Goal: Transaction & Acquisition: Purchase product/service

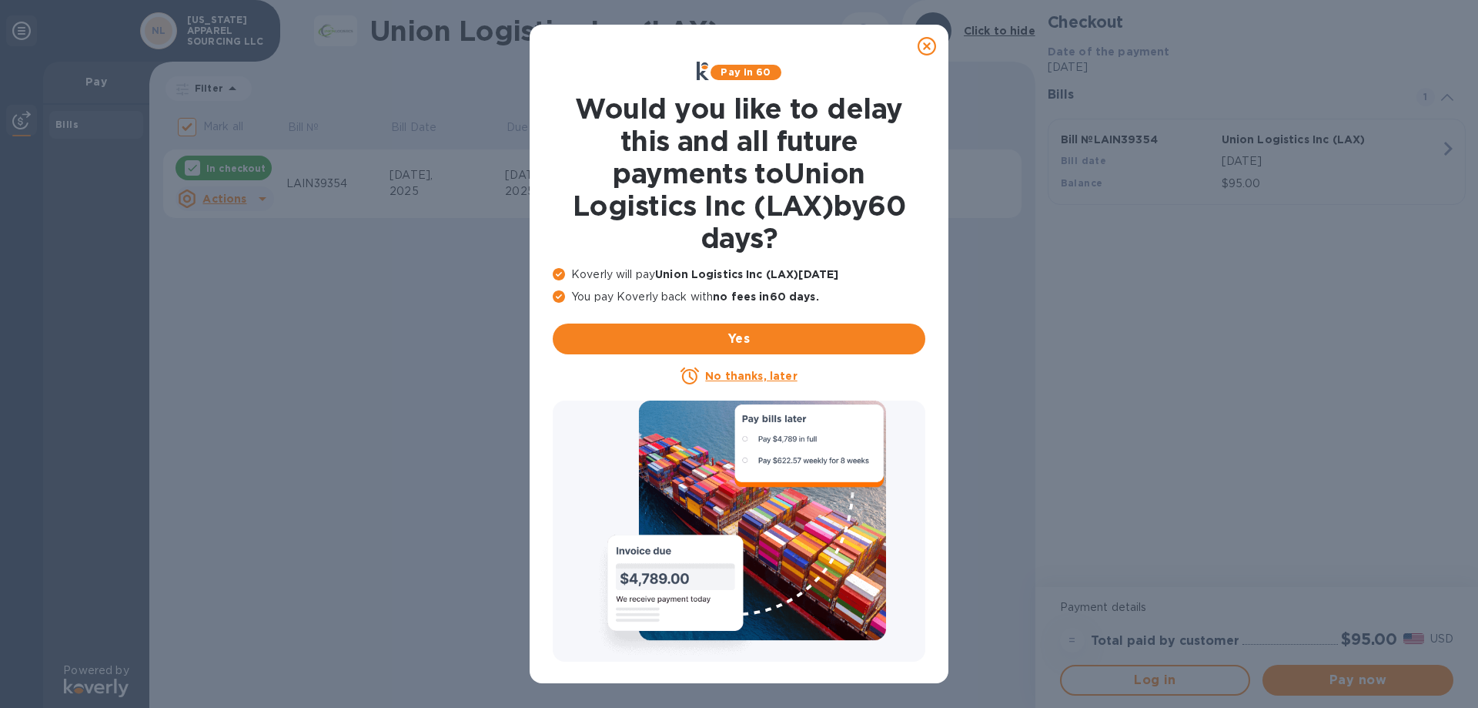
click at [932, 49] on icon at bounding box center [927, 46] width 18 height 18
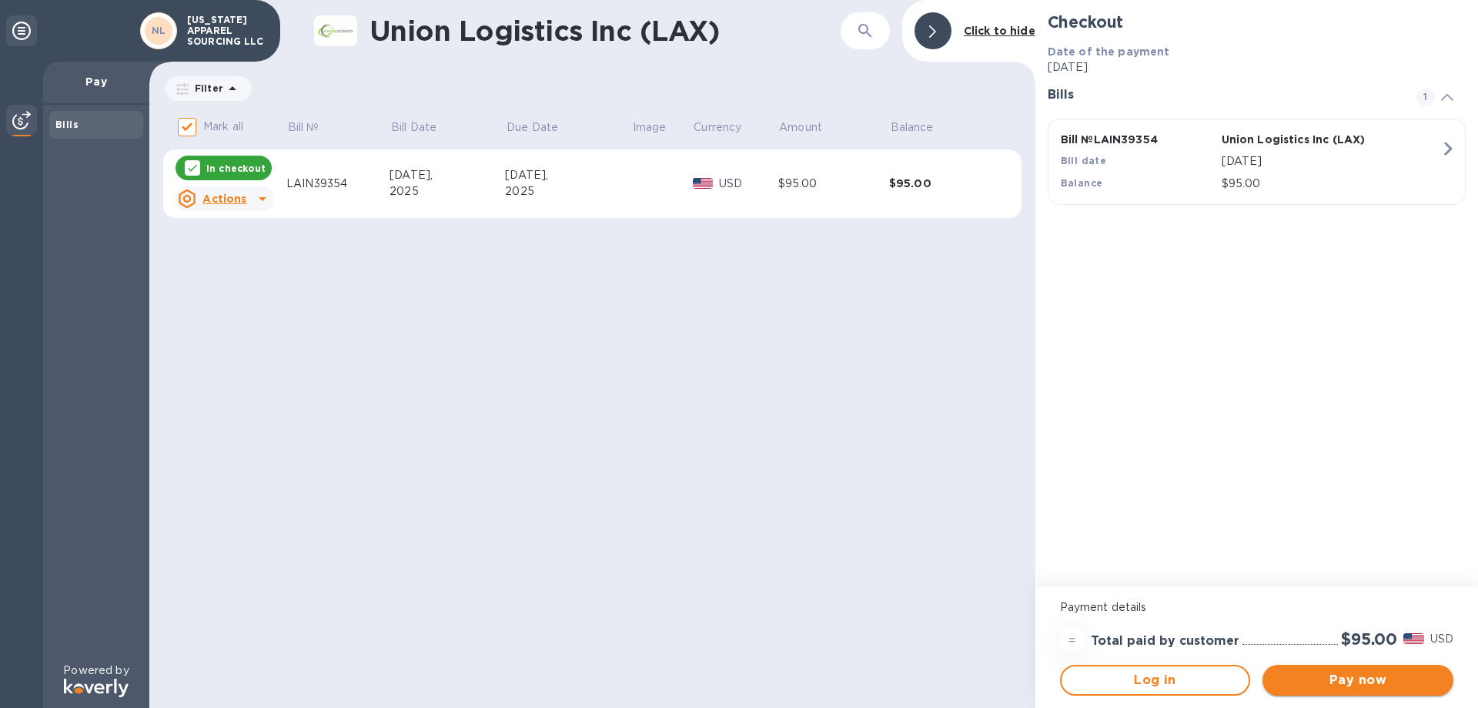
click at [1374, 681] on span "Pay now" at bounding box center [1358, 680] width 166 height 18
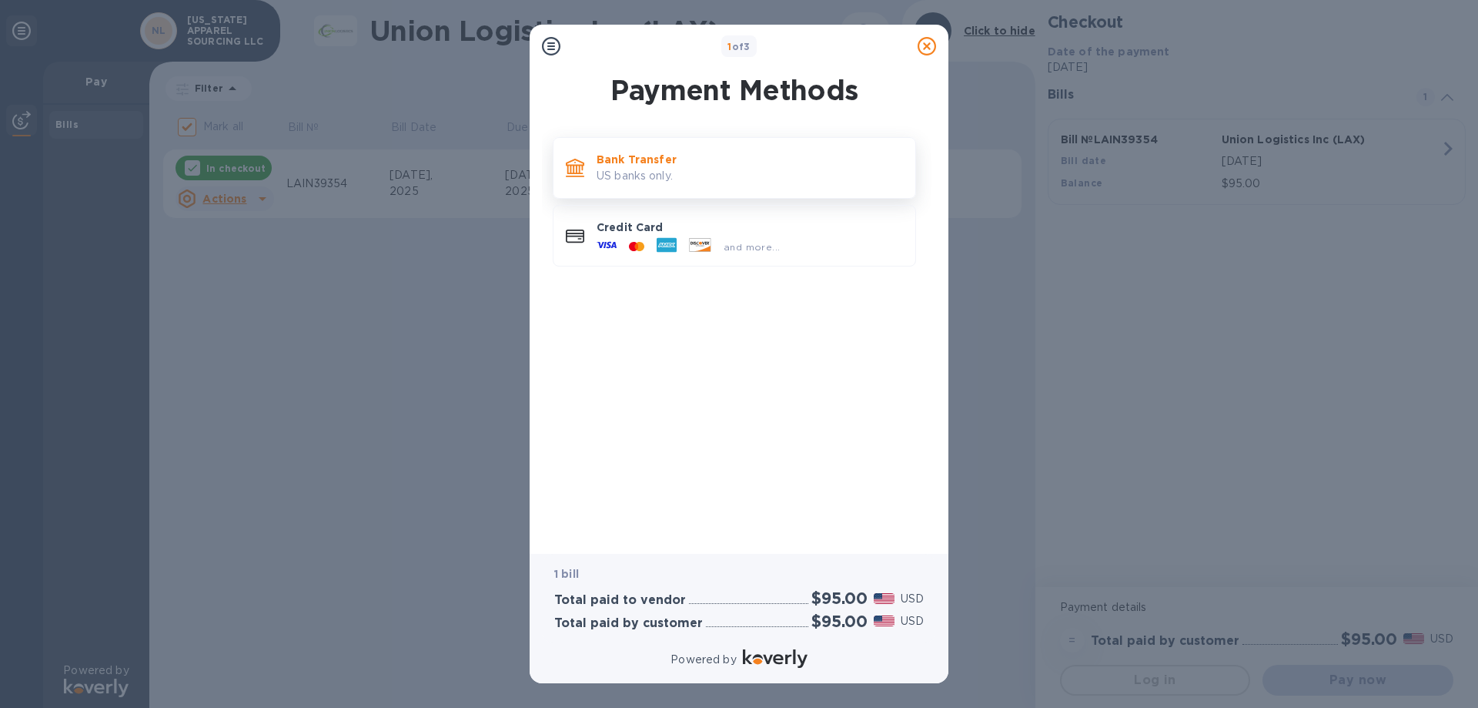
click at [649, 172] on p "US banks only." at bounding box center [750, 176] width 306 height 16
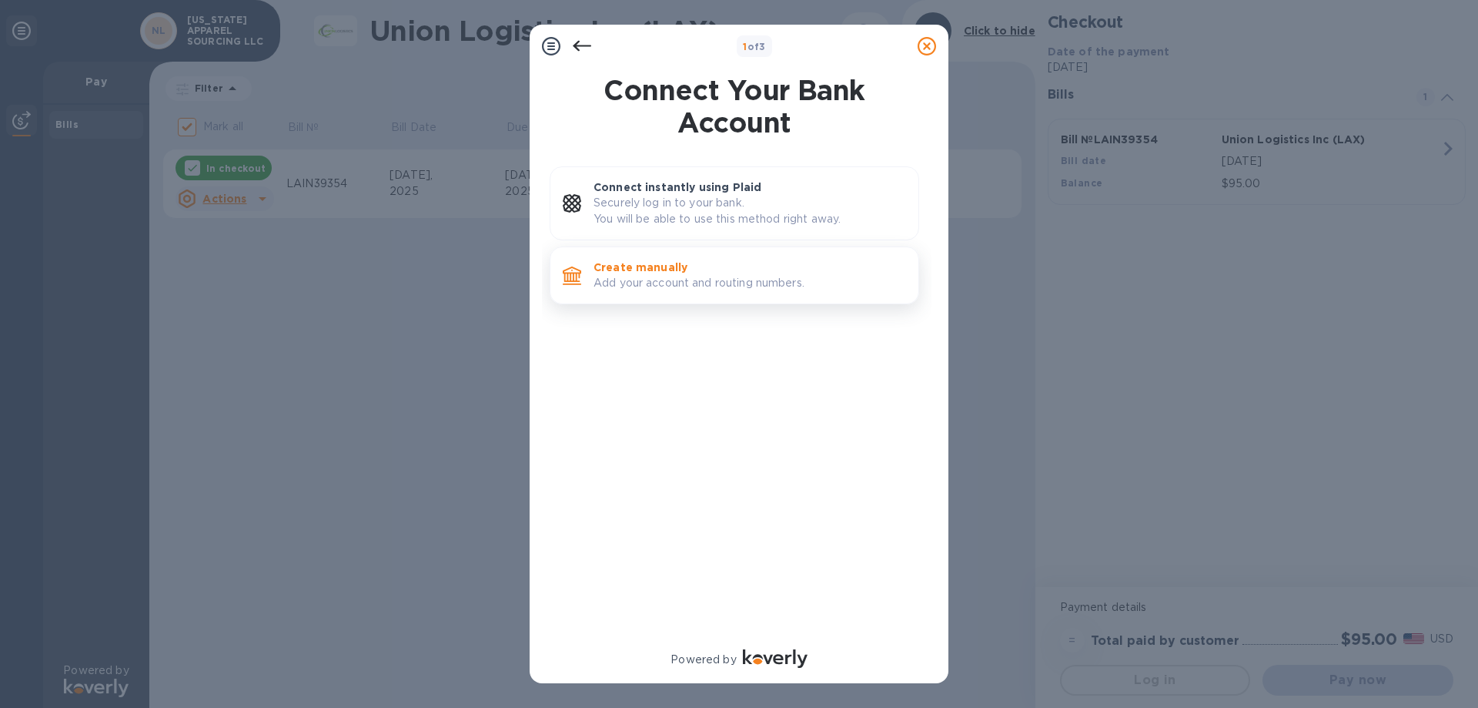
click at [635, 273] on p "Create manually" at bounding box center [750, 266] width 313 height 15
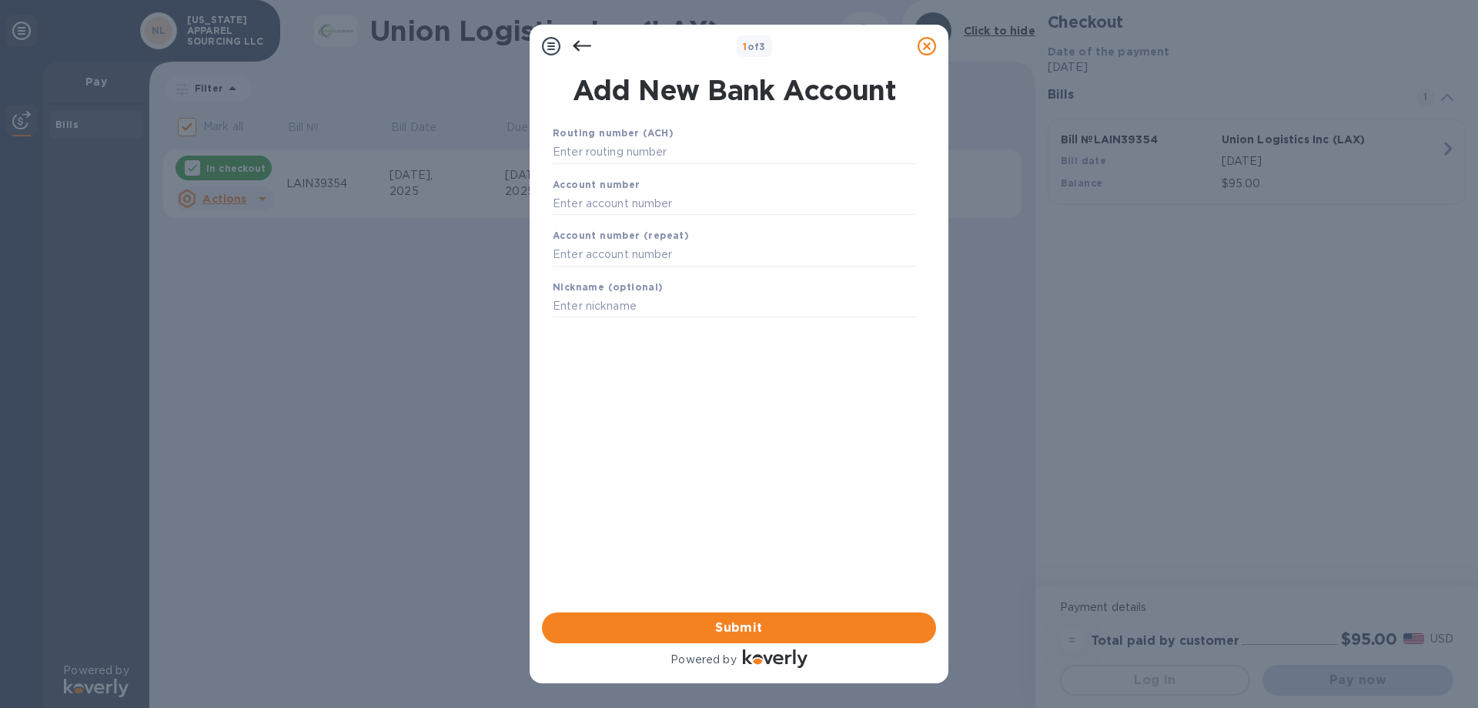
click at [581, 47] on icon at bounding box center [582, 46] width 18 height 18
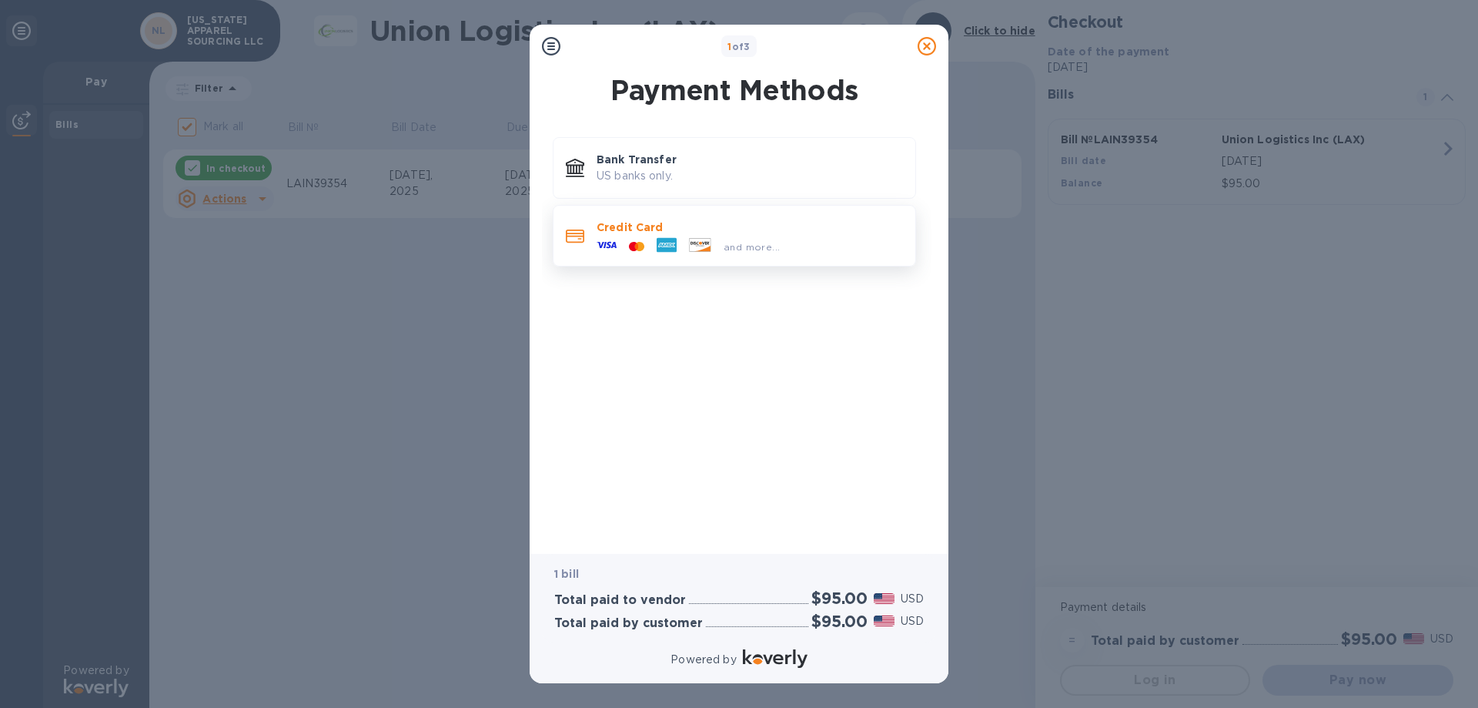
click at [651, 244] on div at bounding box center [667, 246] width 32 height 23
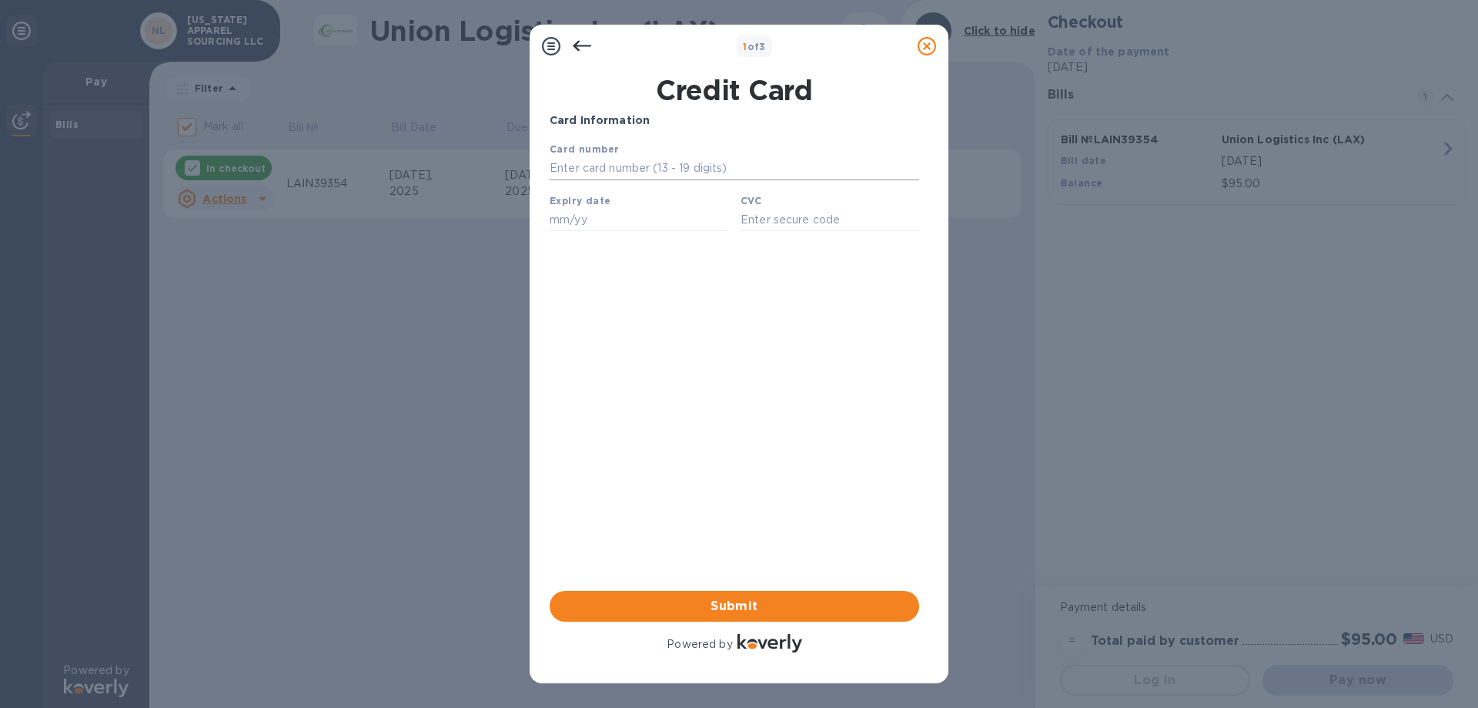
click at [621, 170] on input "text" at bounding box center [735, 168] width 370 height 23
click at [626, 374] on div "Card Information Your browser does not support iframes Submit Powered by" at bounding box center [735, 383] width 370 height 543
click at [577, 47] on icon at bounding box center [582, 46] width 18 height 18
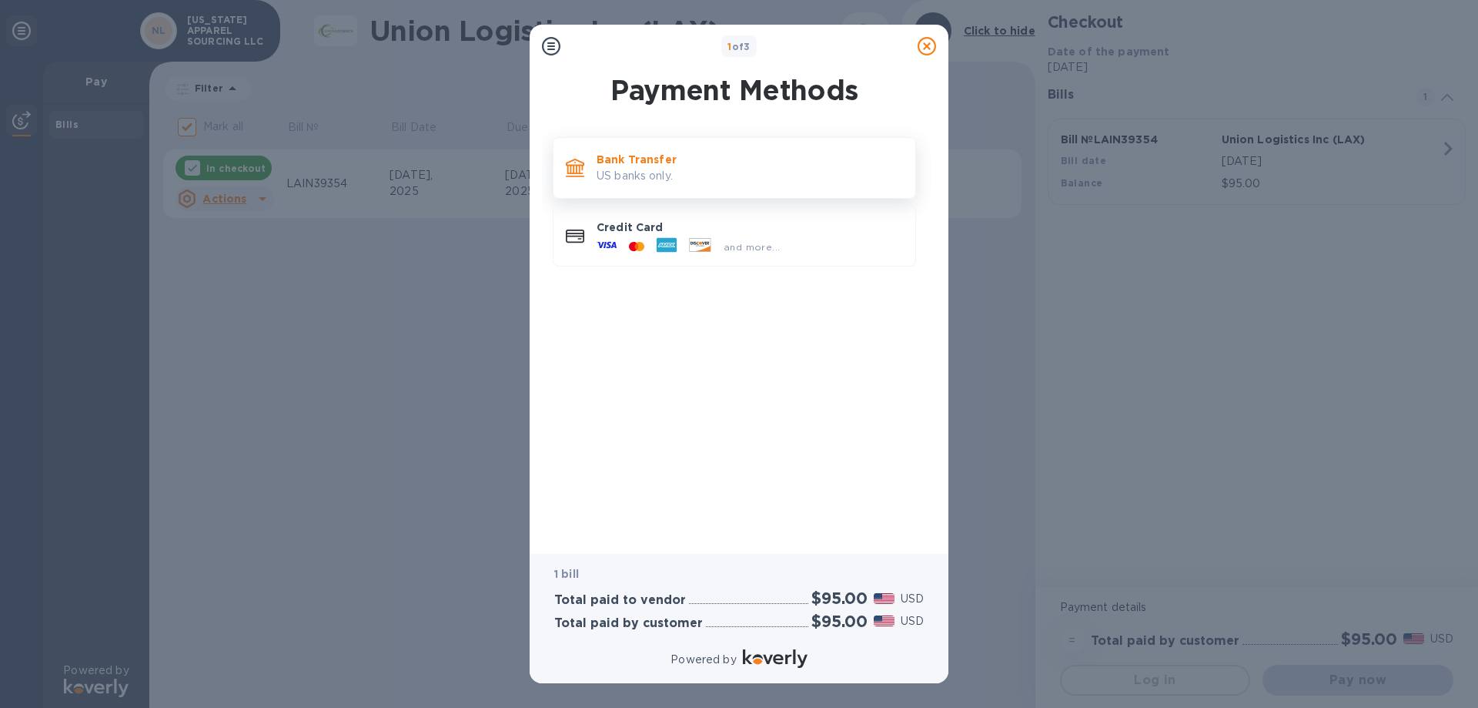
click at [648, 160] on p "Bank Transfer" at bounding box center [750, 159] width 306 height 15
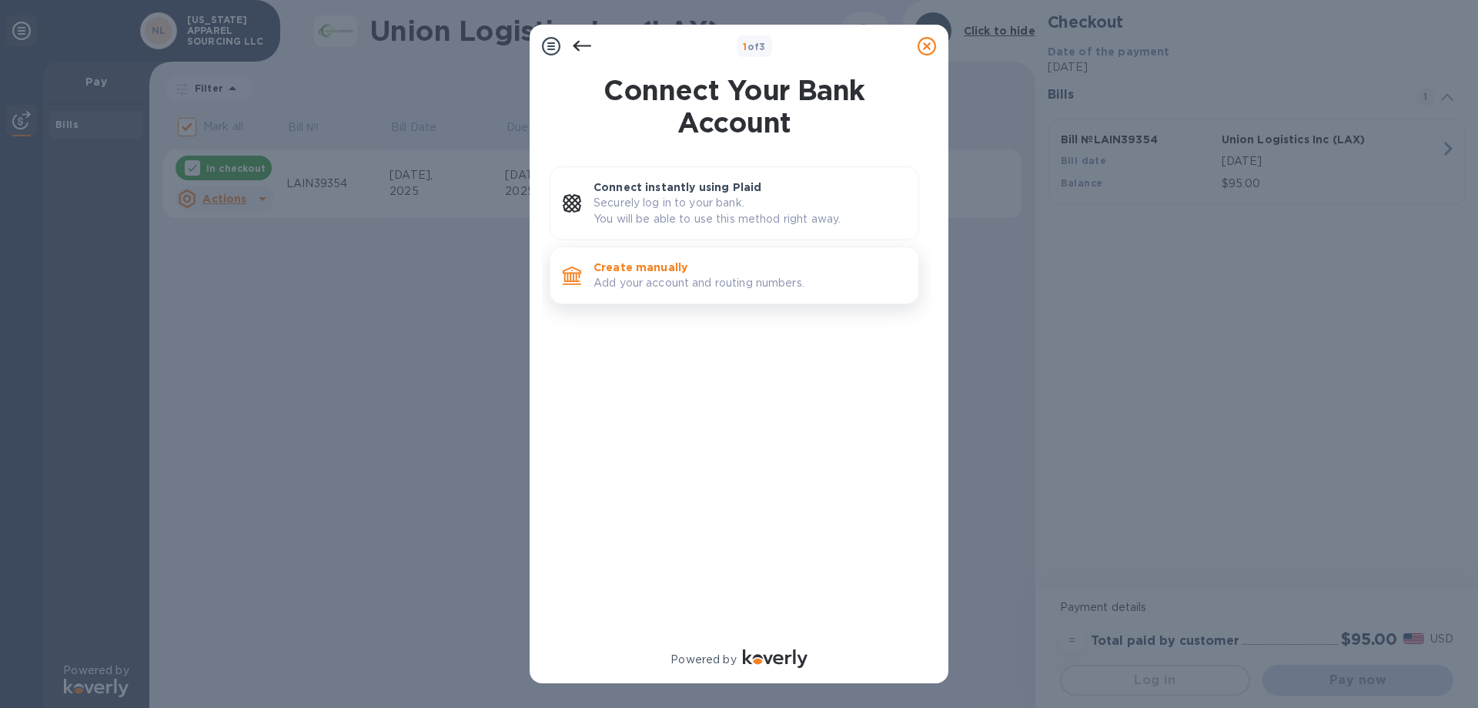
click at [633, 273] on p "Create manually" at bounding box center [750, 266] width 313 height 15
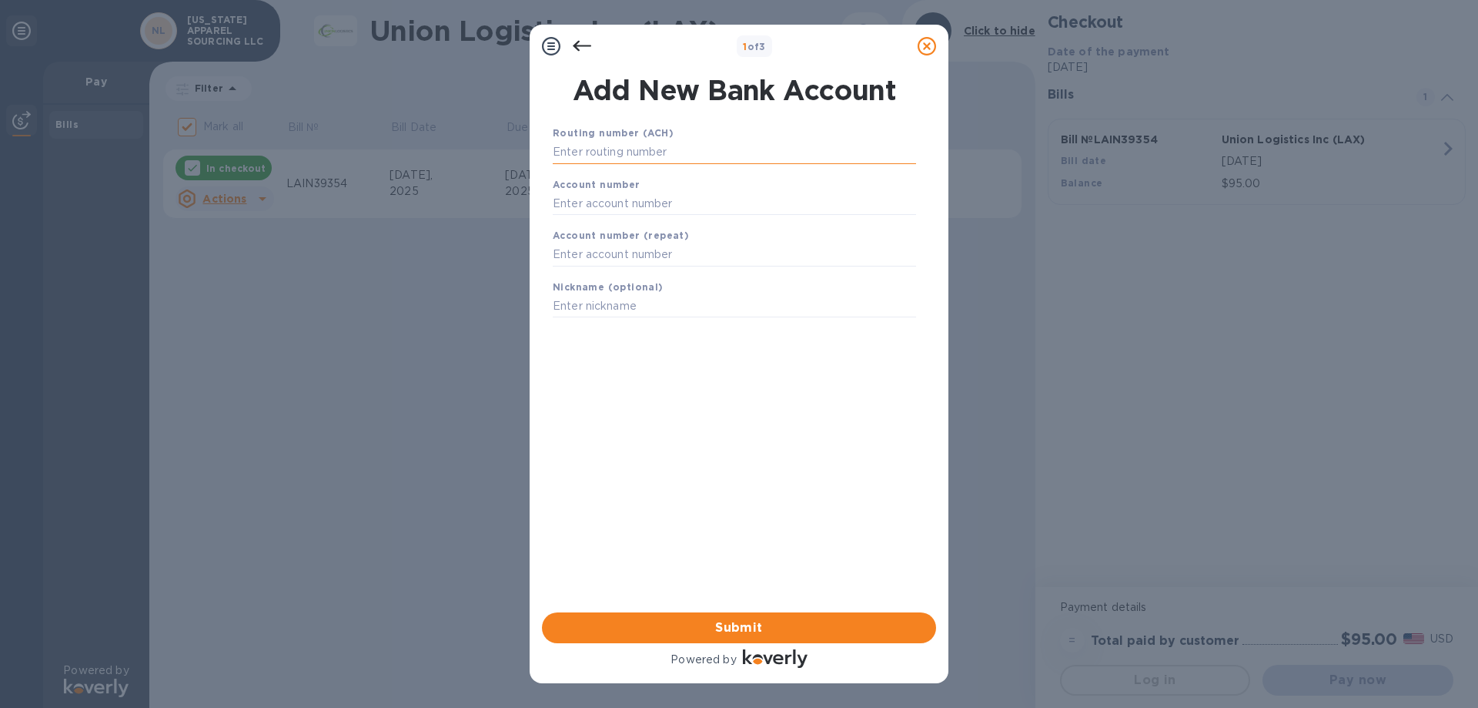
click at [689, 142] on input "text" at bounding box center [734, 152] width 363 height 23
click at [671, 196] on input "text" at bounding box center [734, 203] width 363 height 23
click at [664, 249] on input "text" at bounding box center [734, 254] width 363 height 23
click at [658, 310] on input "text" at bounding box center [734, 306] width 363 height 23
click at [674, 157] on input "text" at bounding box center [734, 152] width 363 height 23
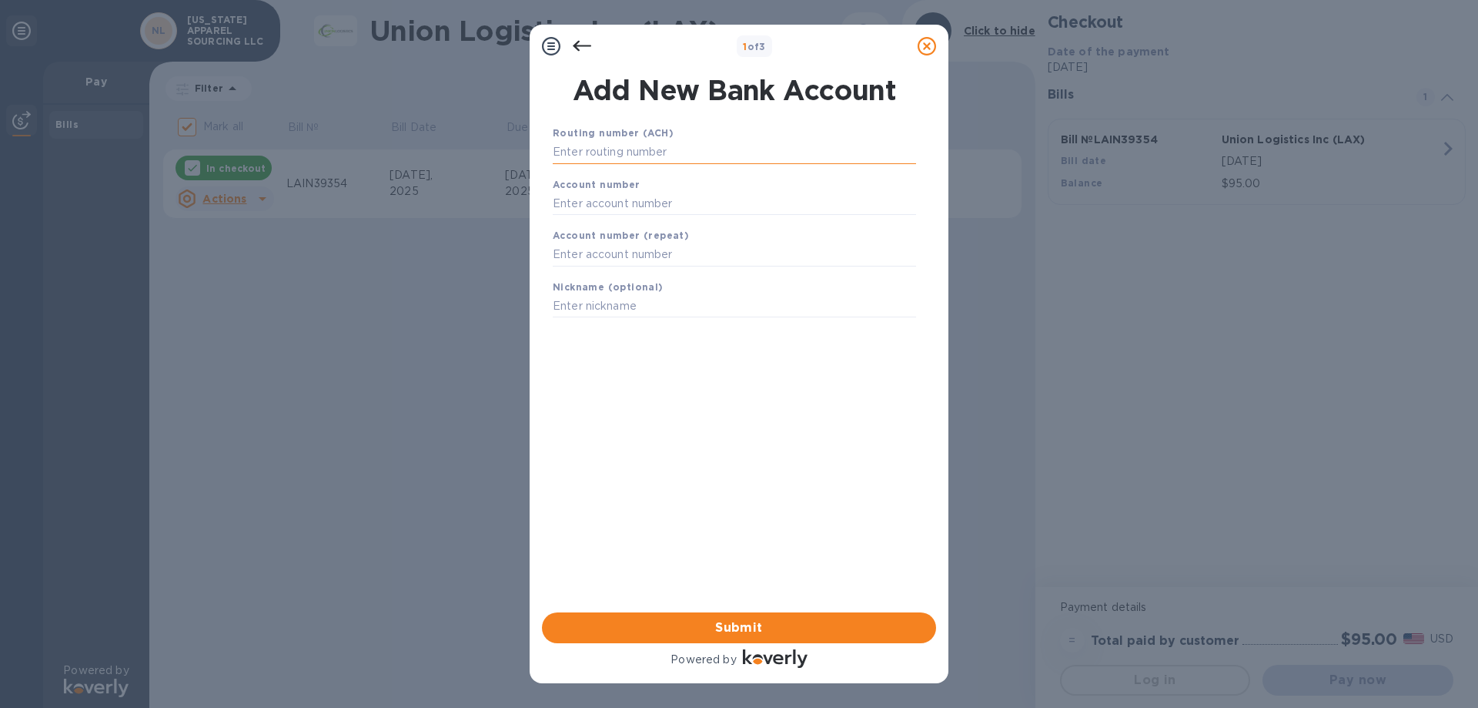
click at [682, 147] on input "text" at bounding box center [734, 152] width 363 height 23
click at [628, 157] on input "text" at bounding box center [734, 152] width 363 height 23
type input "021000021"
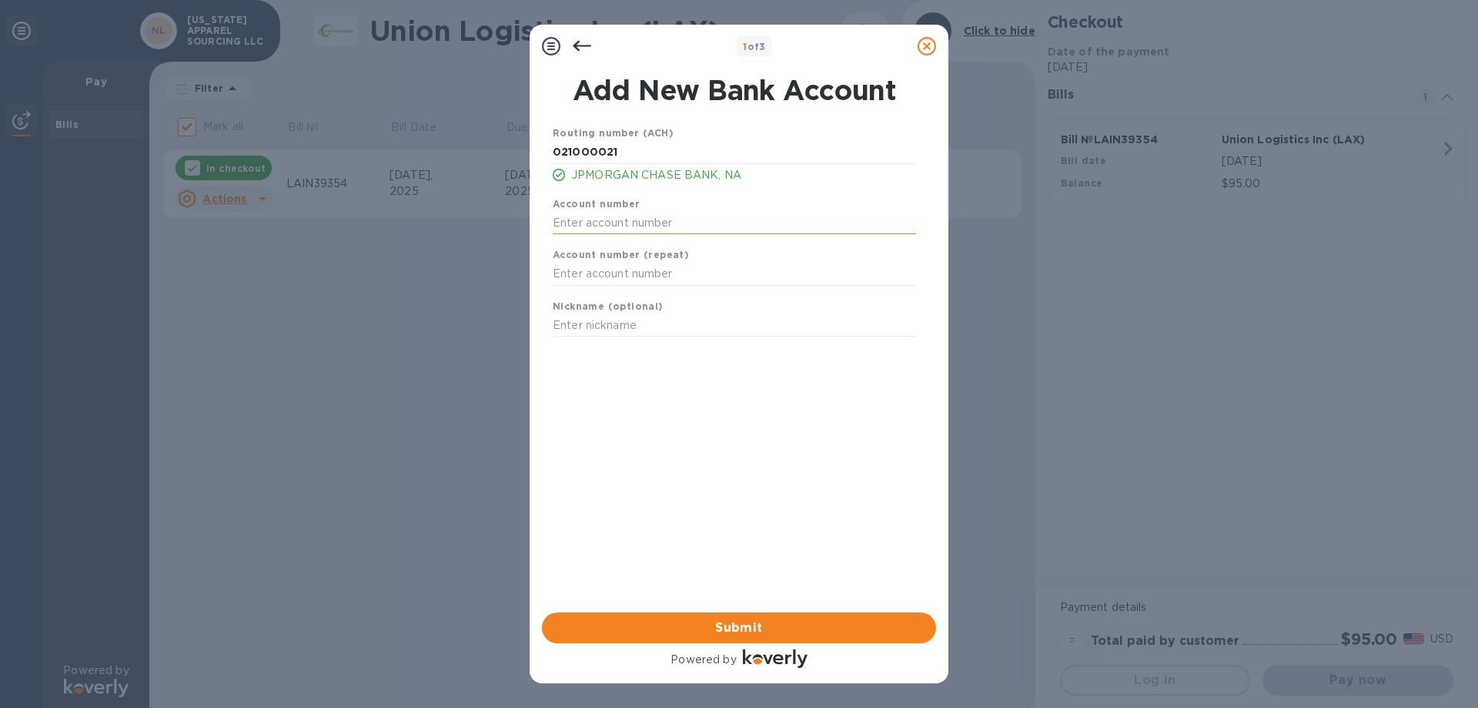
click at [593, 220] on input "text" at bounding box center [734, 222] width 363 height 23
type input "712256208"
click at [678, 276] on input "text" at bounding box center [734, 274] width 363 height 23
type input "712256208"
click at [625, 323] on input "text" at bounding box center [734, 325] width 363 height 23
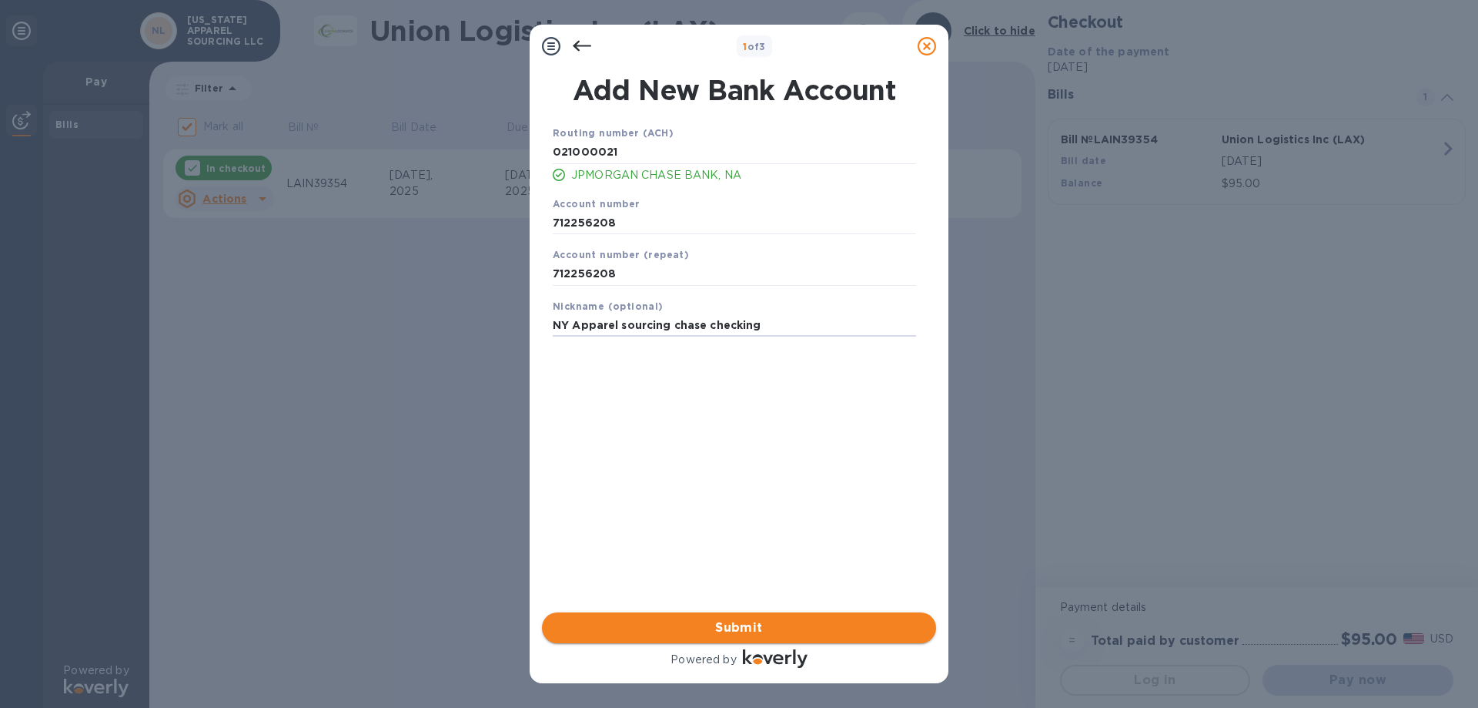
type input "NY Apparel sourcing chase checking"
click at [778, 622] on span "Submit" at bounding box center [739, 627] width 370 height 18
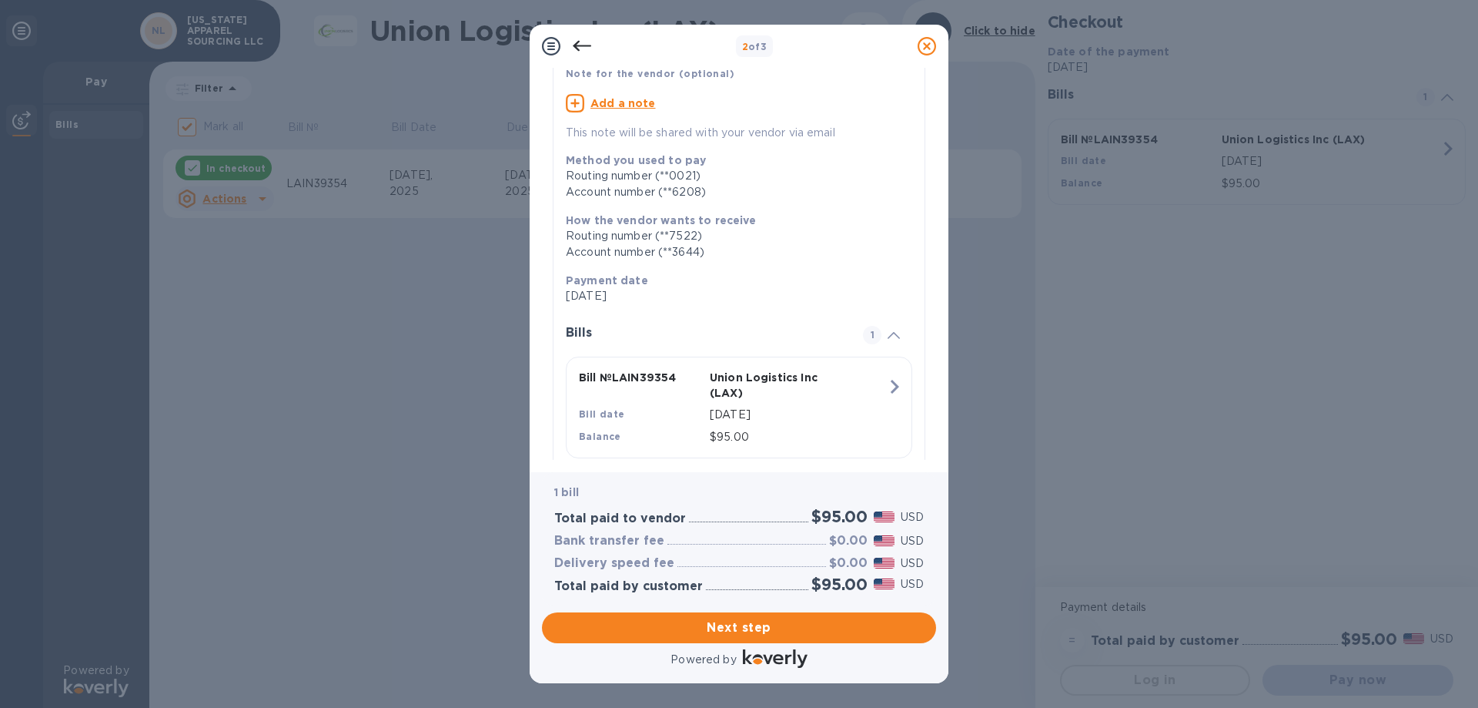
scroll to position [151, 0]
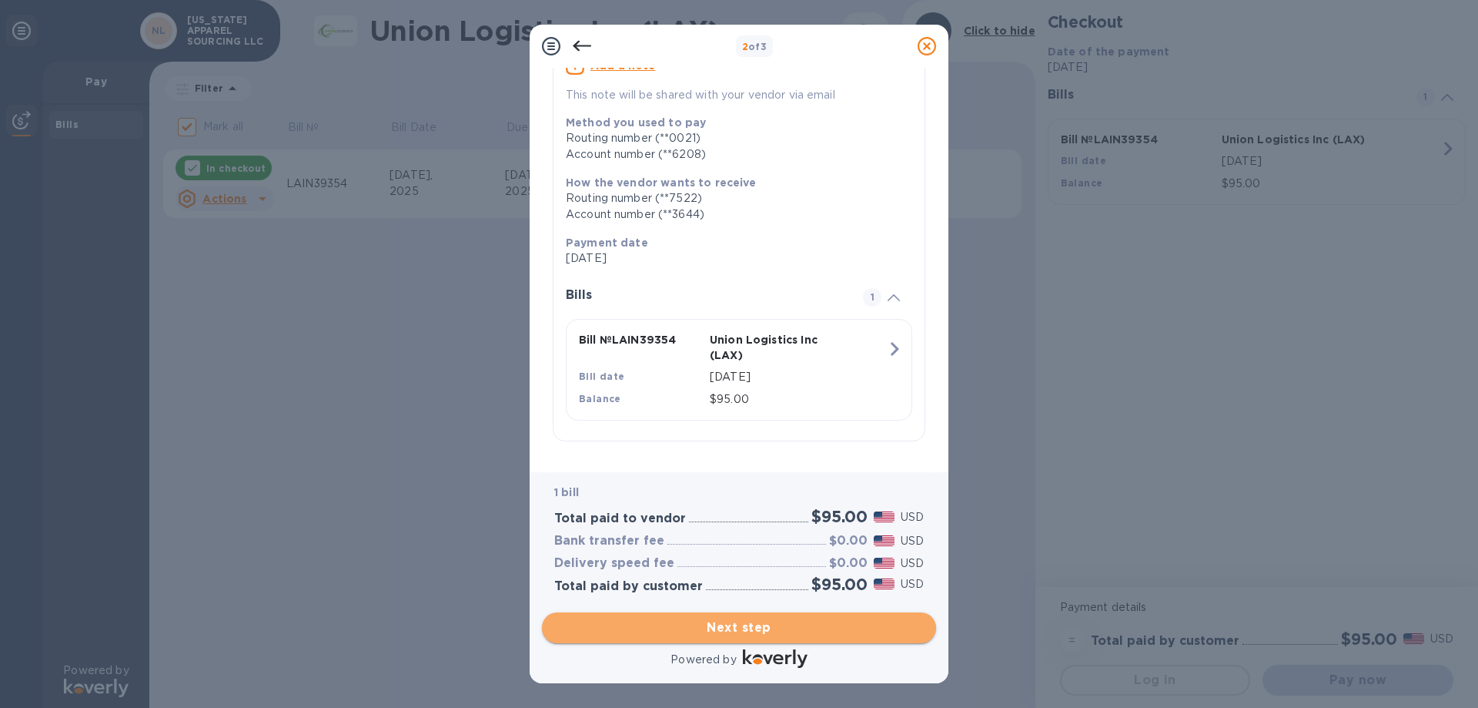
click at [798, 628] on span "Next step" at bounding box center [739, 627] width 370 height 18
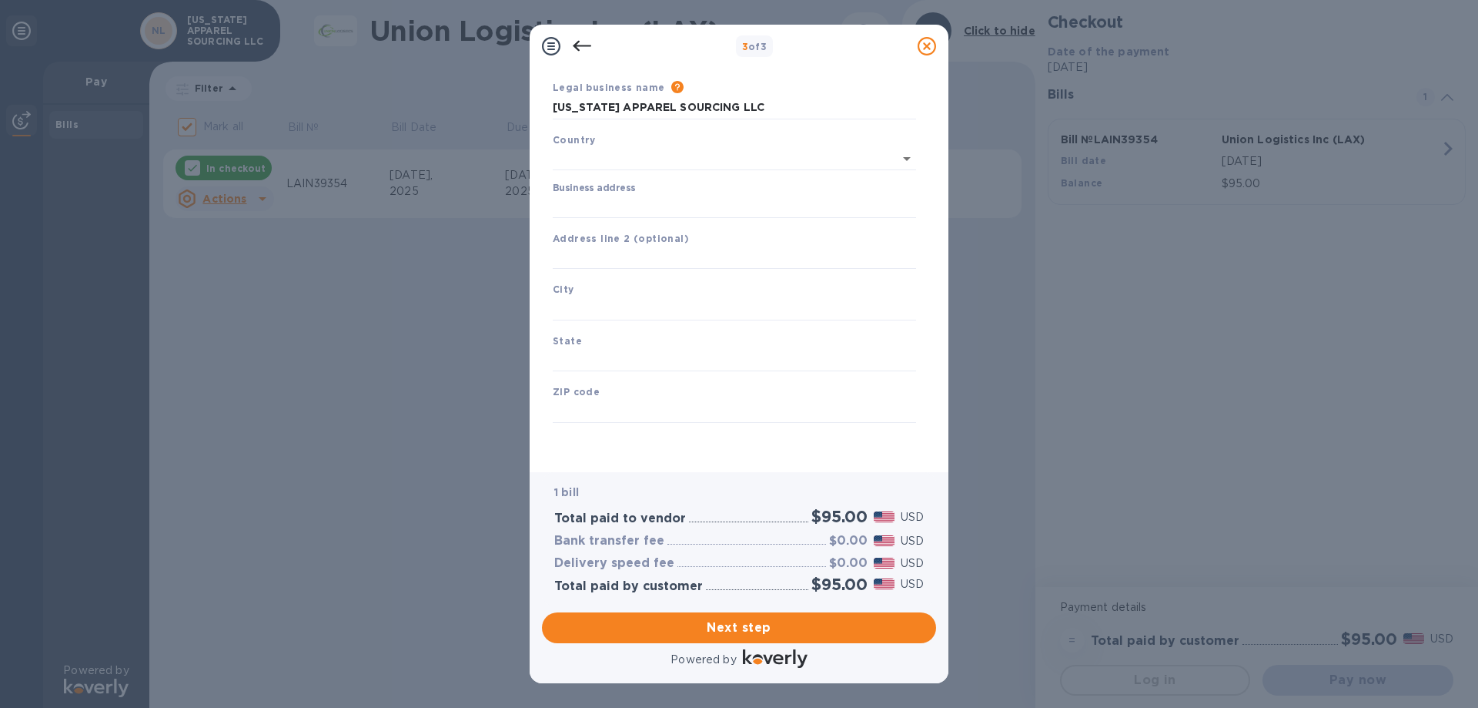
type input "[GEOGRAPHIC_DATA]"
click at [623, 207] on input "Business address" at bounding box center [734, 206] width 363 height 23
type input "1407 [GEOGRAPHIC_DATA]"
click at [591, 311] on input "text" at bounding box center [734, 308] width 363 height 23
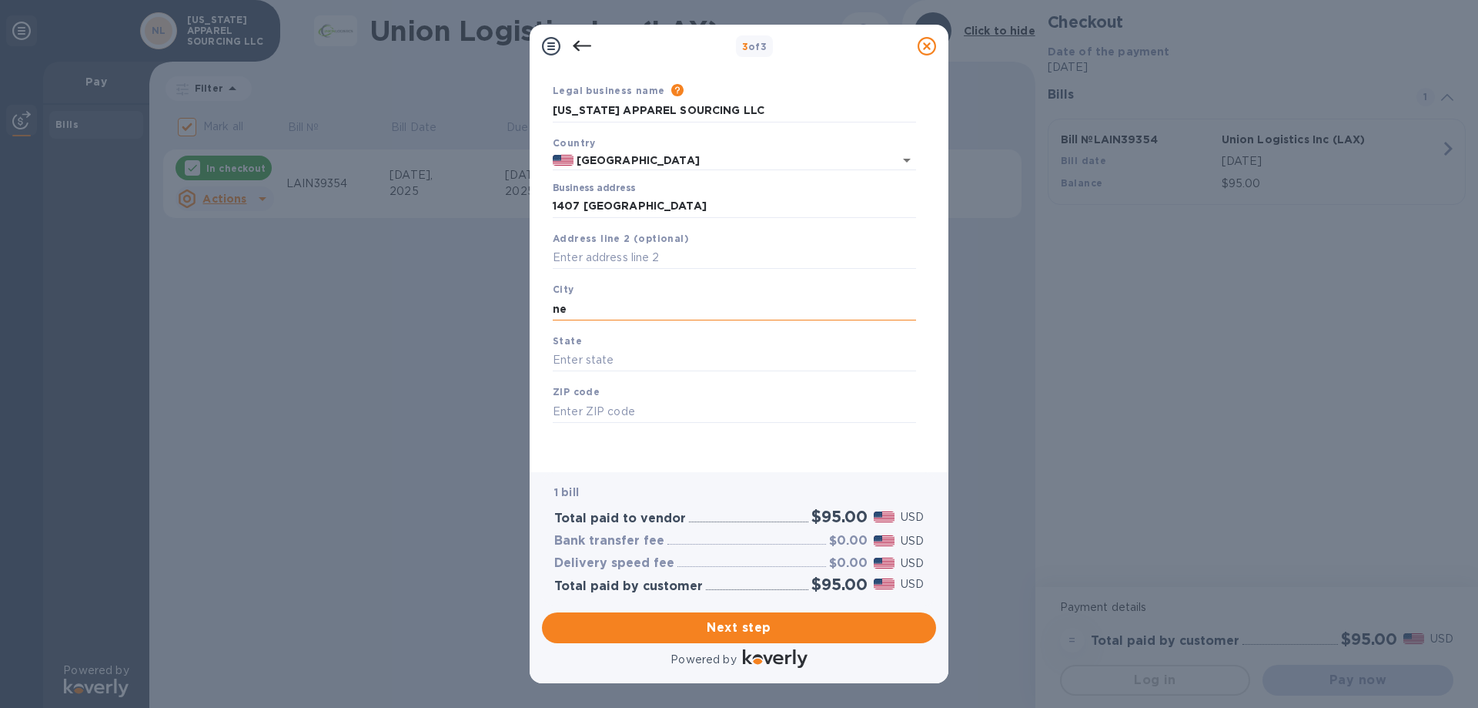
type input "n"
type input "[US_STATE]"
click at [585, 354] on input "text" at bounding box center [734, 360] width 363 height 23
type input "[US_STATE]"
click at [621, 410] on input "text" at bounding box center [734, 411] width 363 height 23
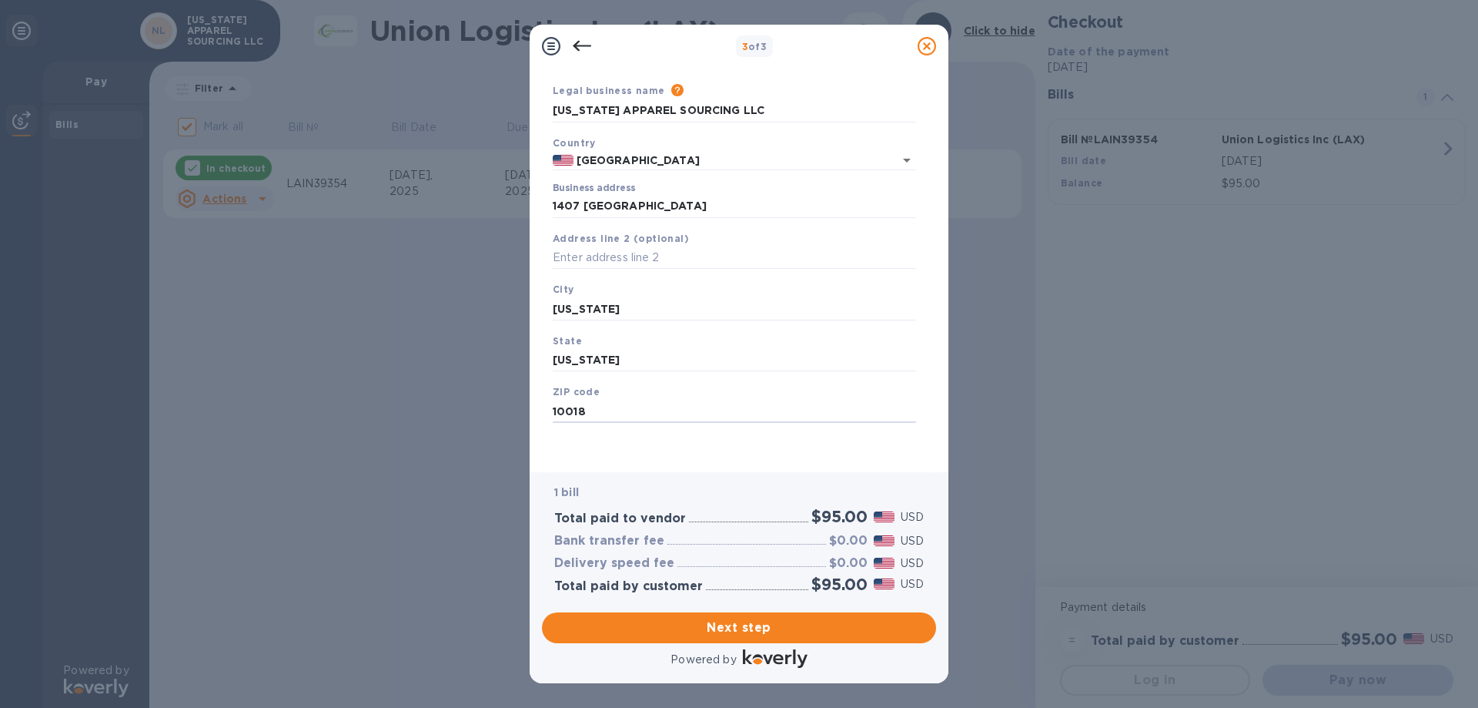
type input "10018"
click at [750, 451] on div "Legal business name Please provide the legal name that appears on your SS-4 for…" at bounding box center [735, 270] width 376 height 377
click at [721, 629] on span "Next step" at bounding box center [739, 627] width 370 height 18
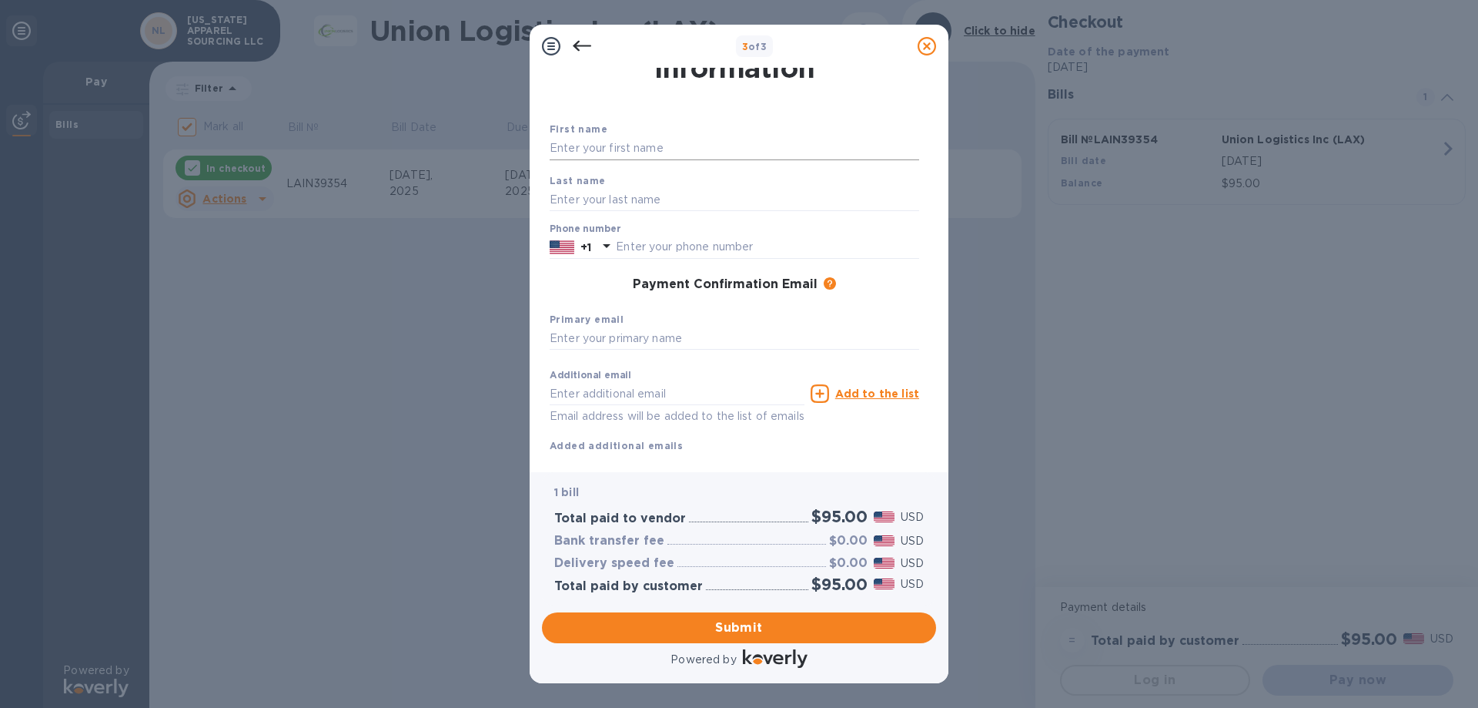
click at [685, 148] on input "text" at bounding box center [735, 148] width 370 height 23
click at [666, 146] on input "text" at bounding box center [735, 148] width 370 height 23
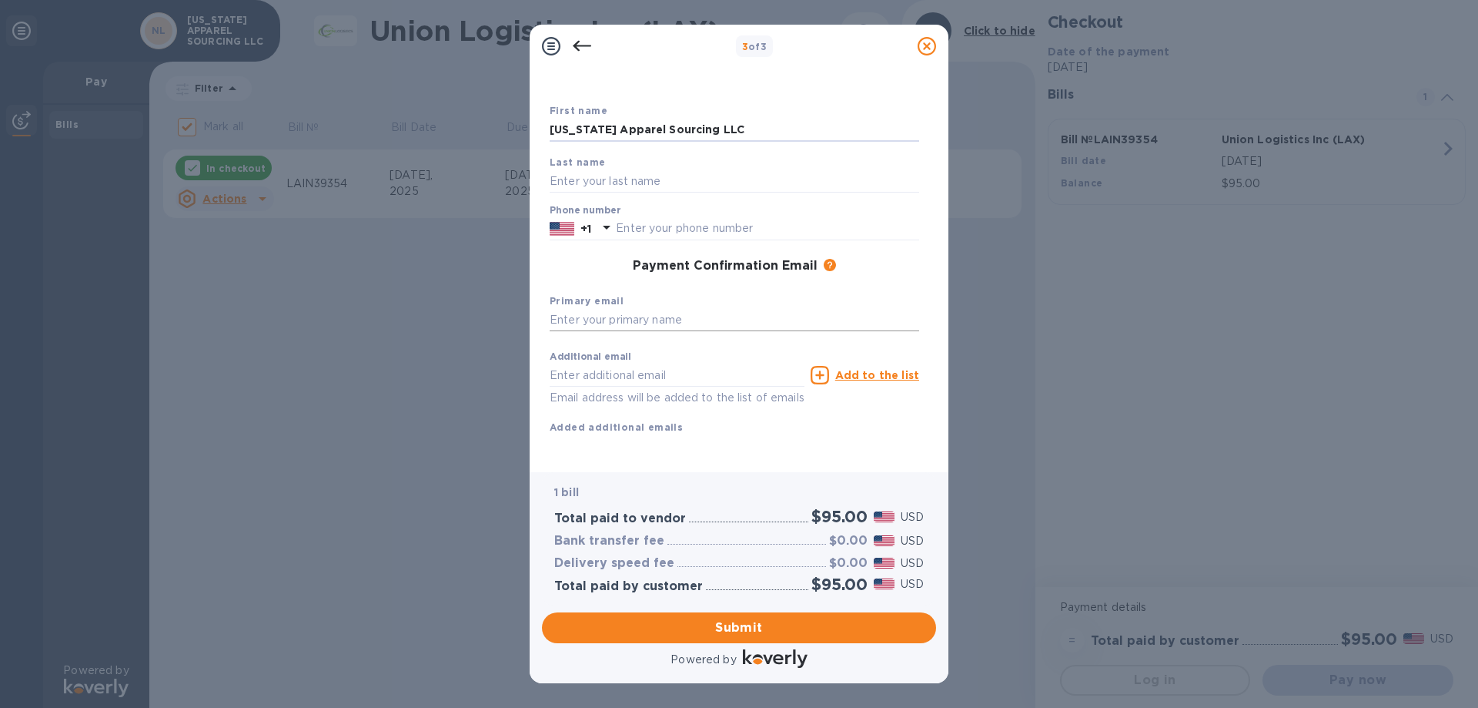
scroll to position [82, 0]
type input "[US_STATE] Apparel Sourcing LLC"
click at [627, 309] on input "text" at bounding box center [735, 320] width 370 height 23
type input "[PERSON_NAME][EMAIL_ADDRESS][PERSON_NAME][DOMAIN_NAME]"
click at [664, 363] on input "text" at bounding box center [677, 374] width 255 height 23
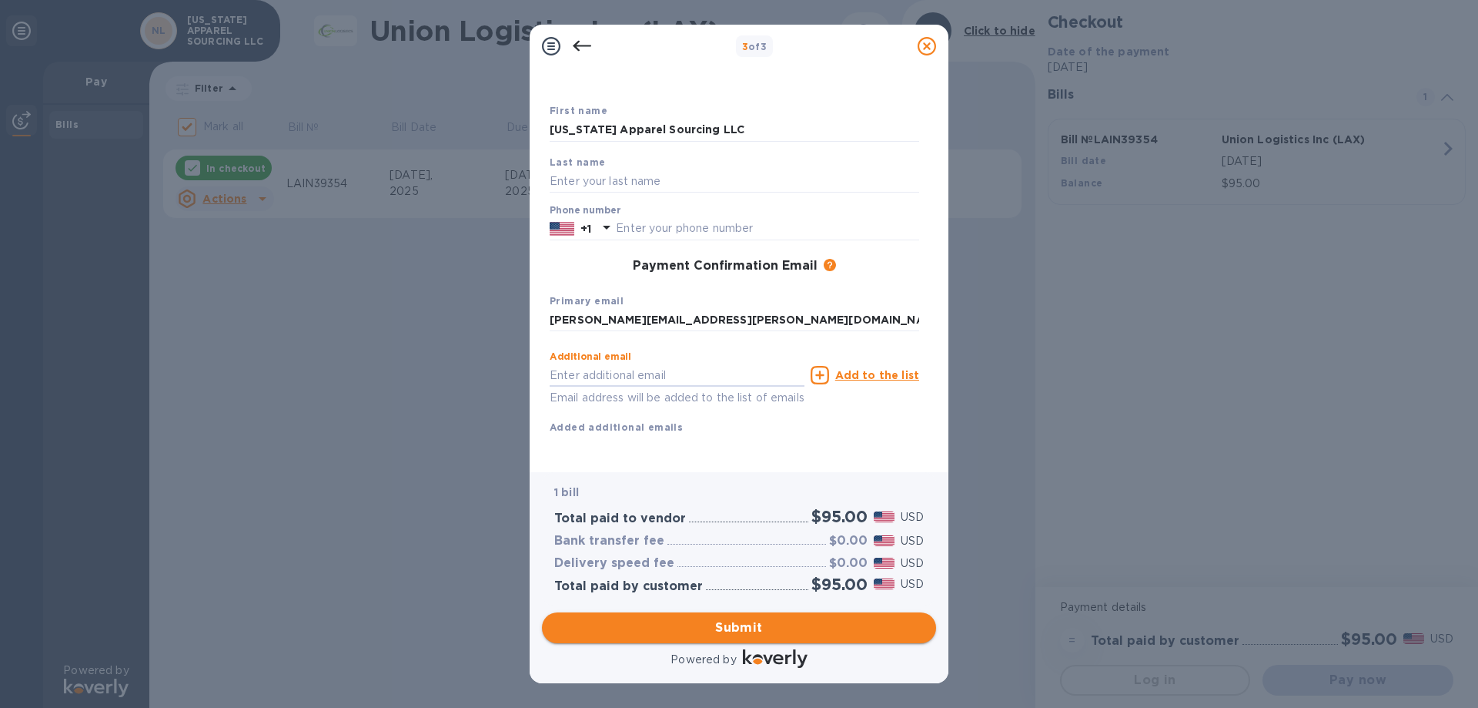
click at [739, 627] on span "Submit" at bounding box center [739, 627] width 370 height 18
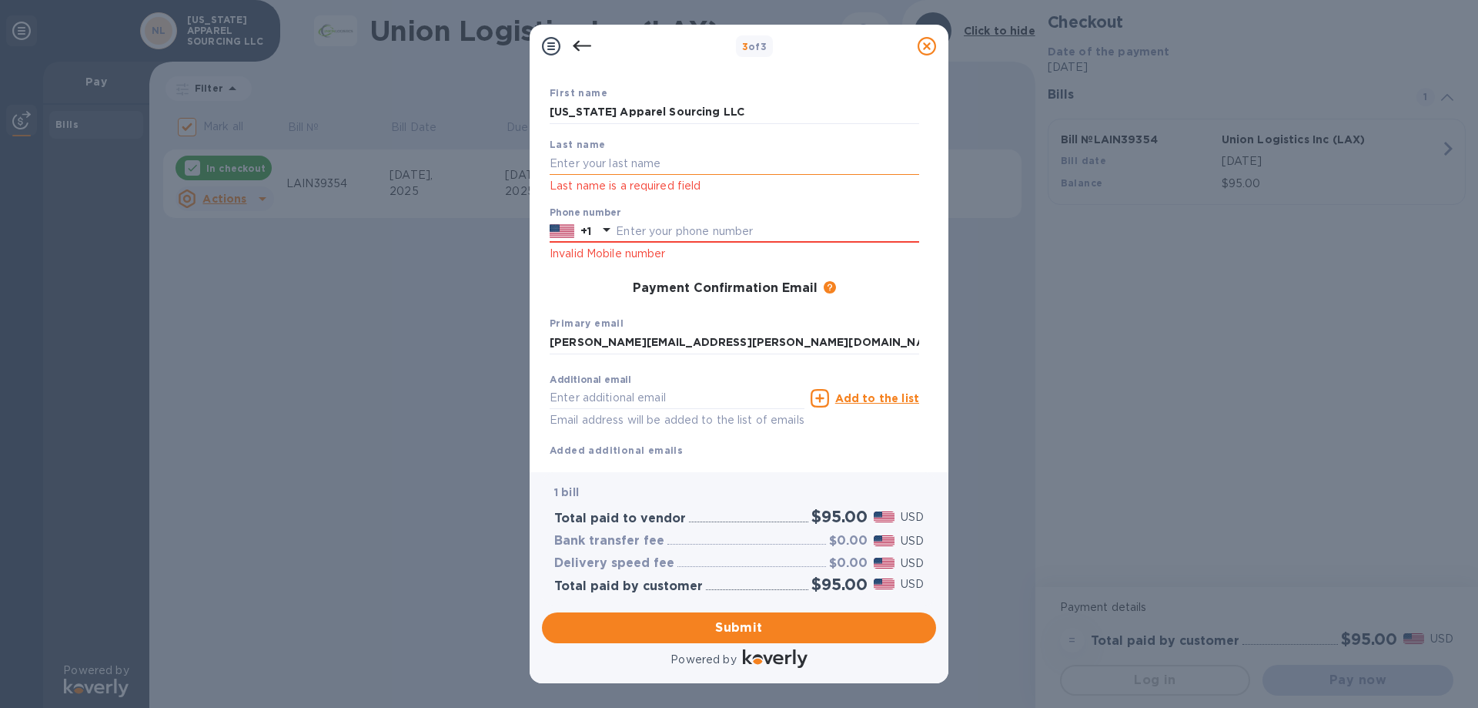
click at [610, 169] on input "text" at bounding box center [735, 163] width 370 height 23
click at [638, 159] on input "text" at bounding box center [735, 163] width 370 height 23
click at [684, 171] on input "text" at bounding box center [735, 163] width 370 height 23
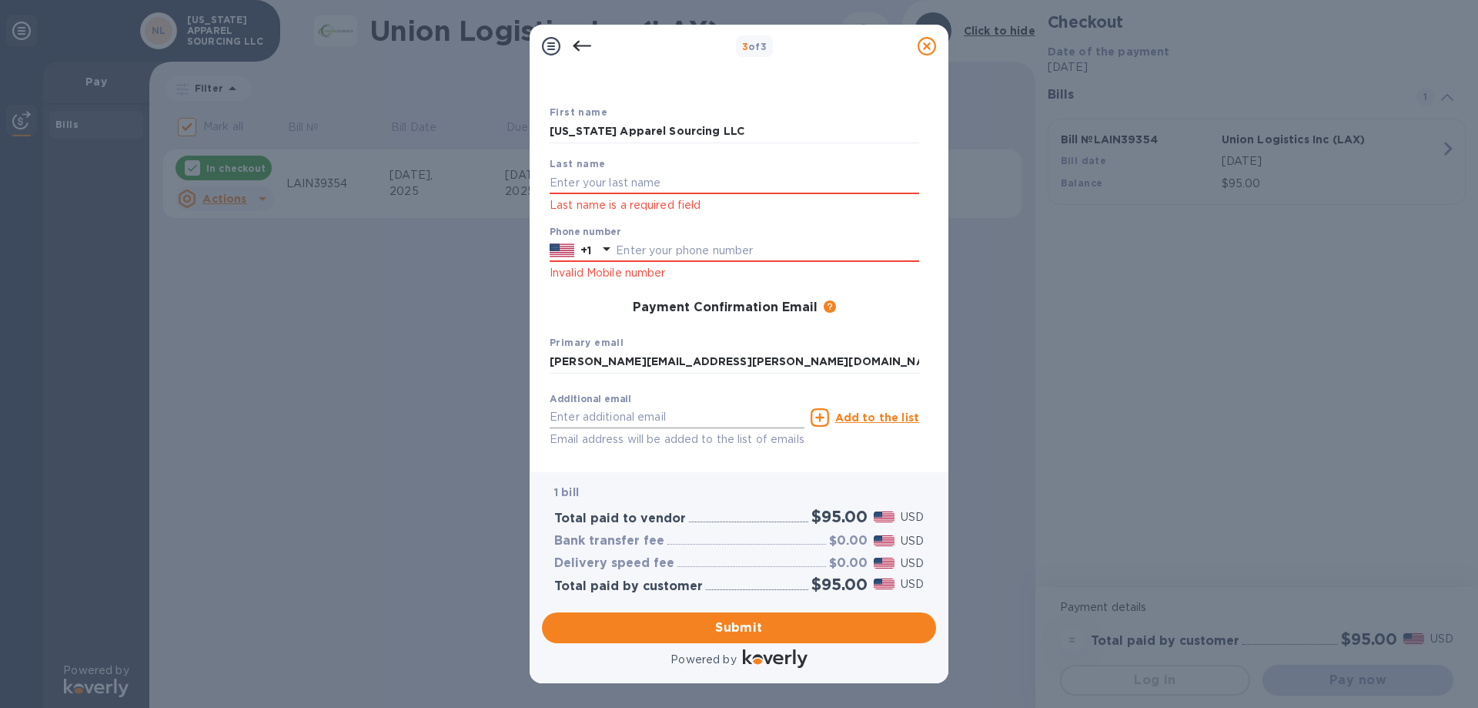
scroll to position [0, 0]
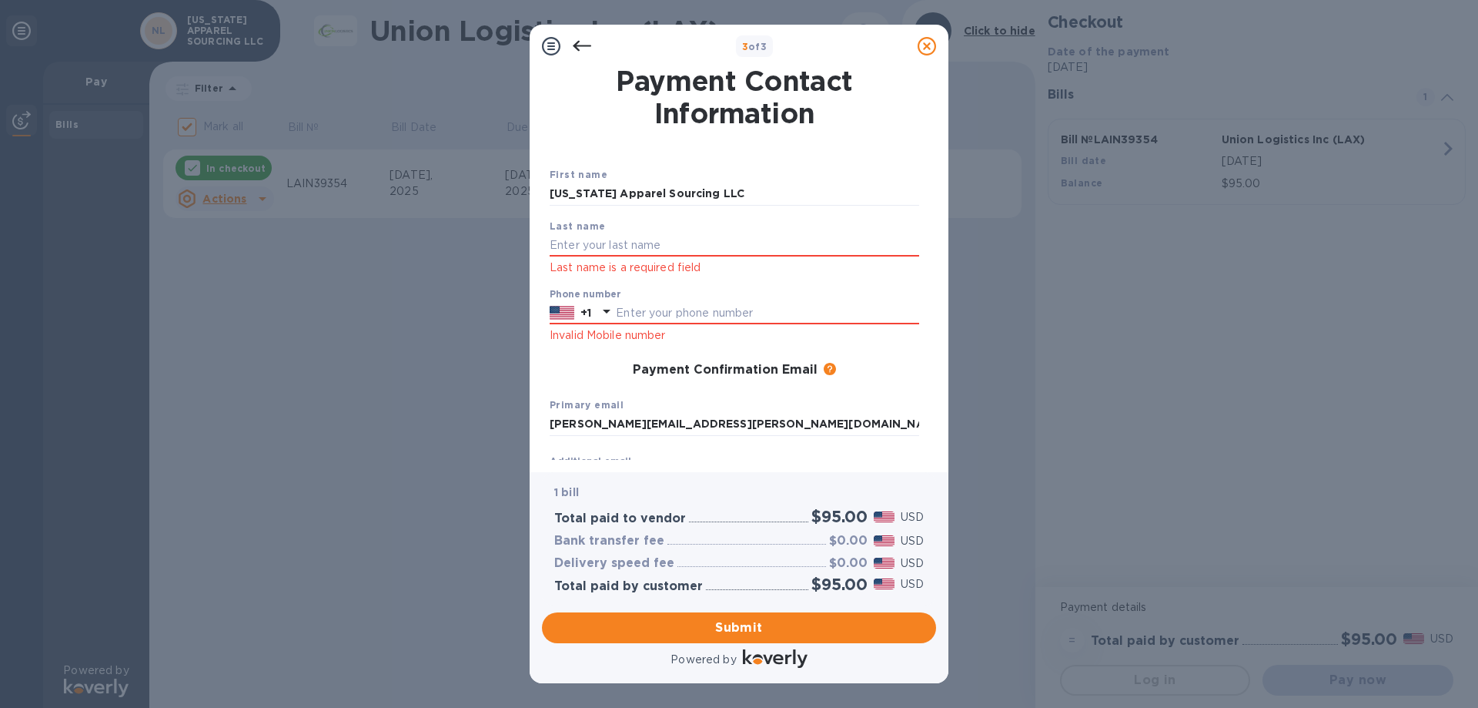
click at [572, 43] on div at bounding box center [582, 46] width 31 height 31
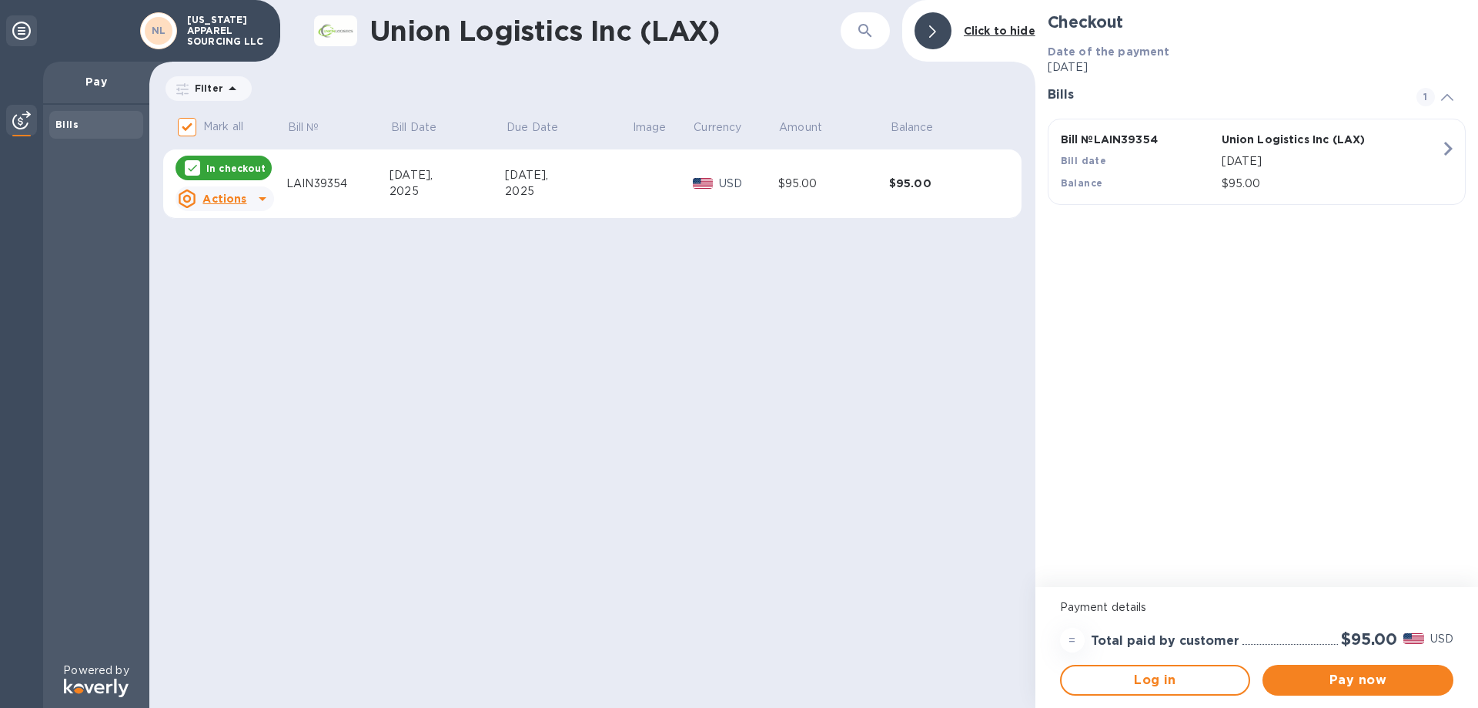
click at [258, 202] on icon at bounding box center [262, 198] width 18 height 18
click at [393, 276] on div at bounding box center [739, 354] width 1478 height 708
